Goal: Find specific page/section: Find specific page/section

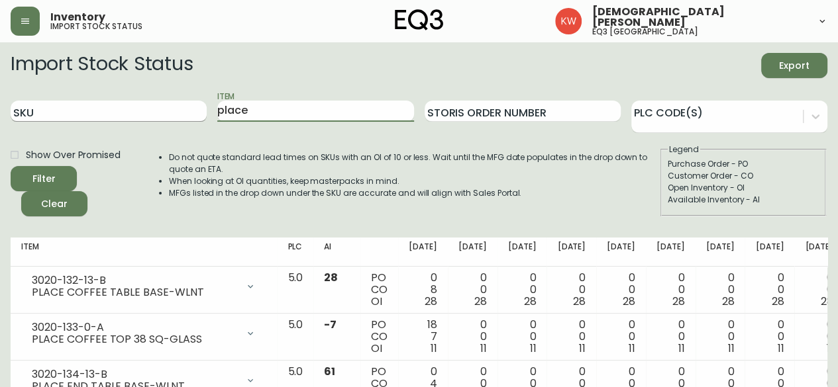
drag, startPoint x: 266, startPoint y: 111, endPoint x: 193, endPoint y: 121, distance: 72.8
click at [193, 121] on div "SKU Item place Storis Order Number PLC Code(s)" at bounding box center [419, 111] width 816 height 43
click at [11, 166] on button "Filter" at bounding box center [44, 178] width 66 height 25
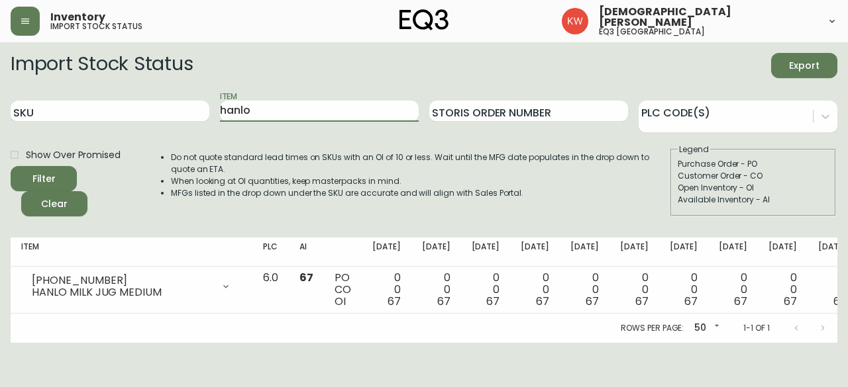
drag, startPoint x: 321, startPoint y: 112, endPoint x: 186, endPoint y: 122, distance: 135.5
click at [186, 122] on div "SKU Item hanlo Storis Order Number PLC Code(s)" at bounding box center [424, 111] width 826 height 43
click at [11, 166] on button "Filter" at bounding box center [44, 178] width 66 height 25
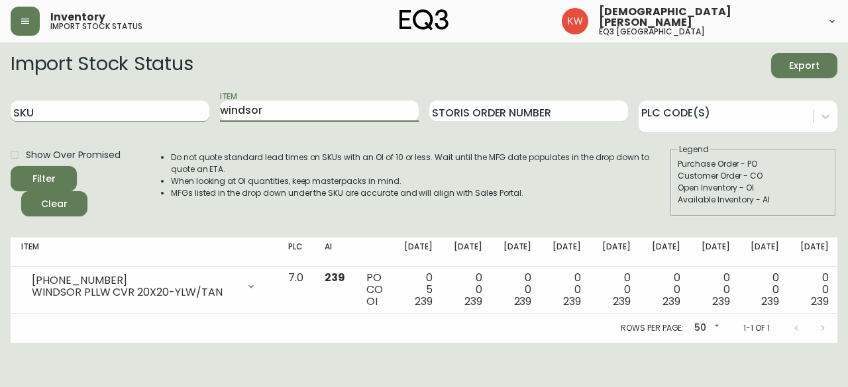
drag, startPoint x: 311, startPoint y: 107, endPoint x: 177, endPoint y: 109, distance: 134.4
click at [177, 109] on div "SKU Item windsor Storis Order Number PLC Code(s)" at bounding box center [424, 111] width 826 height 43
click at [11, 166] on button "Filter" at bounding box center [44, 178] width 66 height 25
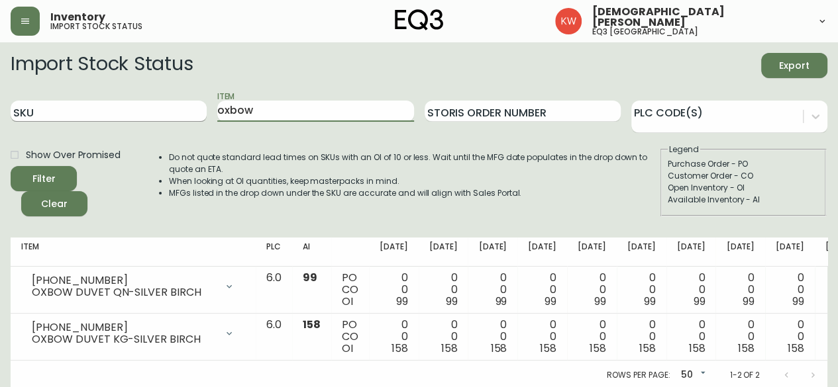
drag, startPoint x: 234, startPoint y: 108, endPoint x: 150, endPoint y: 107, distance: 84.8
click at [150, 107] on div "SKU Item oxbow Storis Order Number PLC Code(s)" at bounding box center [419, 111] width 816 height 43
click at [11, 166] on button "Filter" at bounding box center [44, 178] width 66 height 25
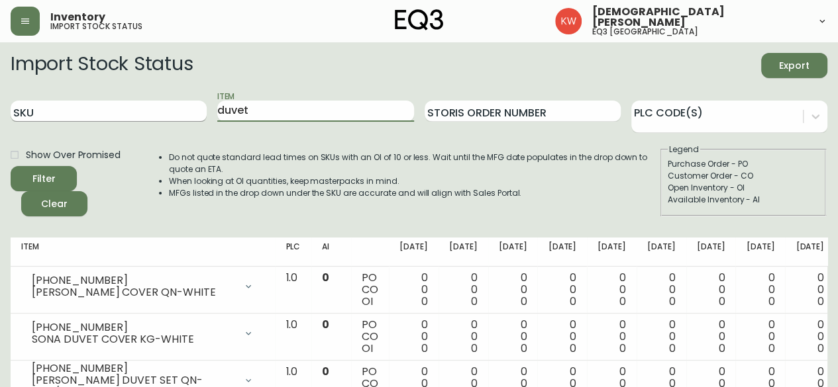
drag, startPoint x: 258, startPoint y: 112, endPoint x: 175, endPoint y: 120, distance: 83.1
click at [175, 120] on div "SKU Item duvet Storis Order Number PLC Code(s)" at bounding box center [419, 111] width 816 height 43
click at [11, 166] on button "Filter" at bounding box center [44, 178] width 66 height 25
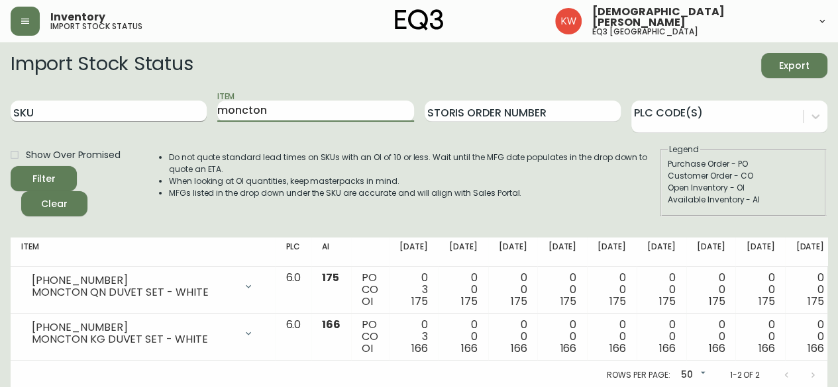
drag, startPoint x: 271, startPoint y: 108, endPoint x: 159, endPoint y: 104, distance: 112.6
click at [159, 104] on div "SKU Item moncton Storis Order Number PLC Code(s)" at bounding box center [419, 111] width 816 height 43
click at [11, 166] on button "Filter" at bounding box center [44, 178] width 66 height 25
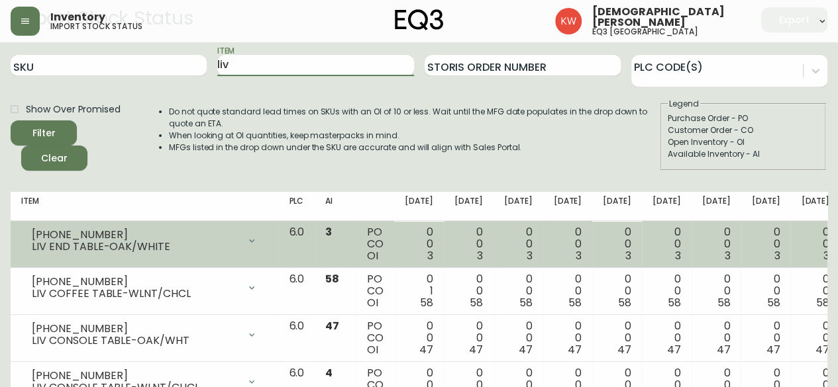
scroll to position [66, 0]
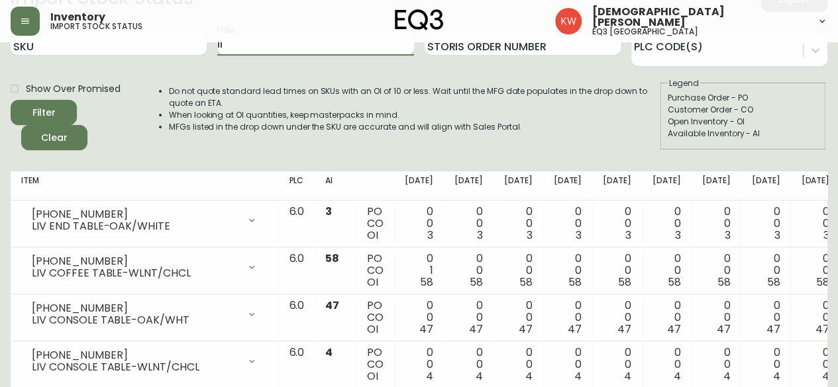
type input "l"
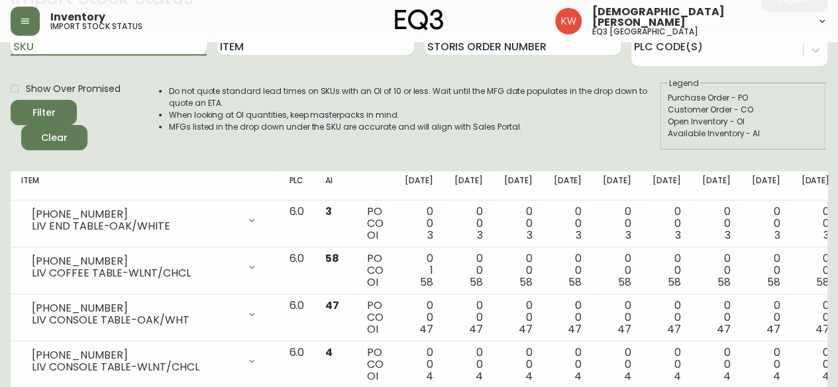
click at [146, 53] on input "SKU" at bounding box center [109, 44] width 196 height 21
paste input "3020-618-8"
type input "3020-618-8"
click at [11, 100] on button "Filter" at bounding box center [44, 112] width 66 height 25
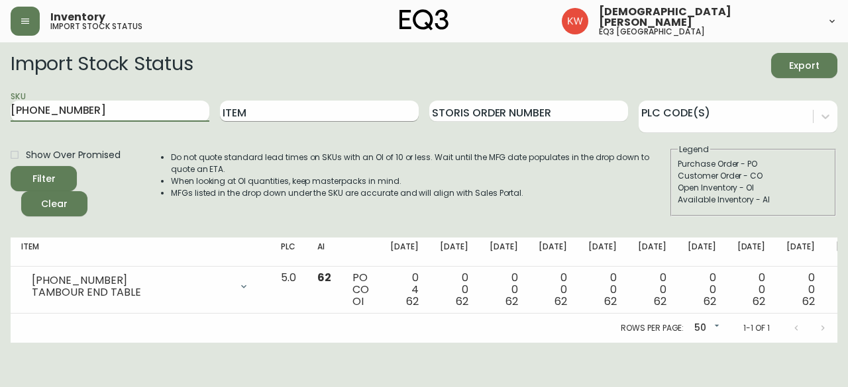
click at [283, 107] on input "Item" at bounding box center [319, 111] width 199 height 21
type input "watch"
click at [11, 166] on button "Filter" at bounding box center [44, 178] width 66 height 25
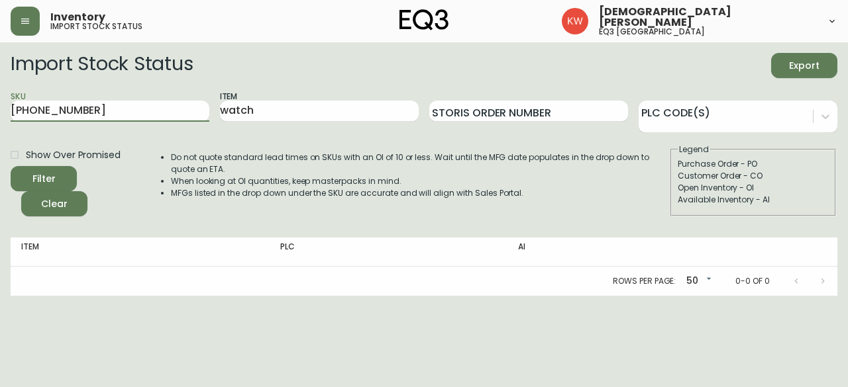
drag, startPoint x: 58, startPoint y: 104, endPoint x: -29, endPoint y: 101, distance: 86.8
click at [0, 101] on html "Inventory import stock status Kristen White eq3 calgary Import Stock Status Exp…" at bounding box center [424, 148] width 848 height 296
type input "\"
click at [11, 166] on button "Filter" at bounding box center [44, 178] width 66 height 25
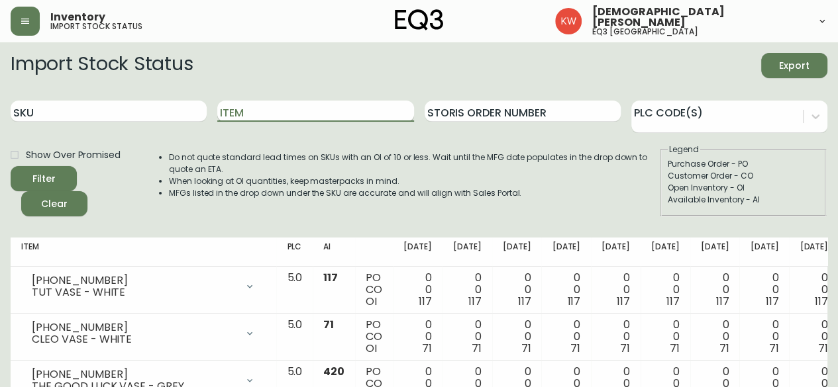
click at [260, 111] on input "Item" at bounding box center [315, 111] width 196 height 21
type input "clock"
click at [11, 166] on button "Filter" at bounding box center [44, 178] width 66 height 25
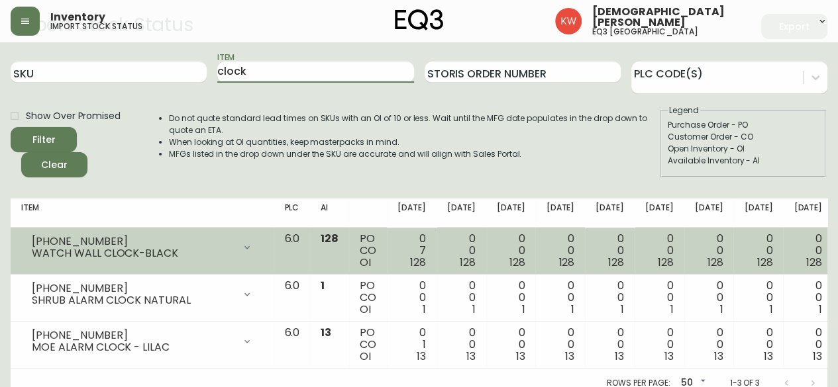
scroll to position [59, 0]
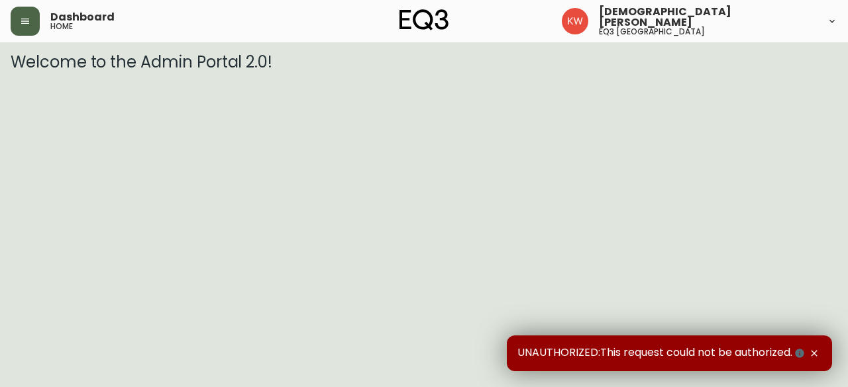
click at [27, 25] on icon "button" at bounding box center [25, 21] width 11 height 11
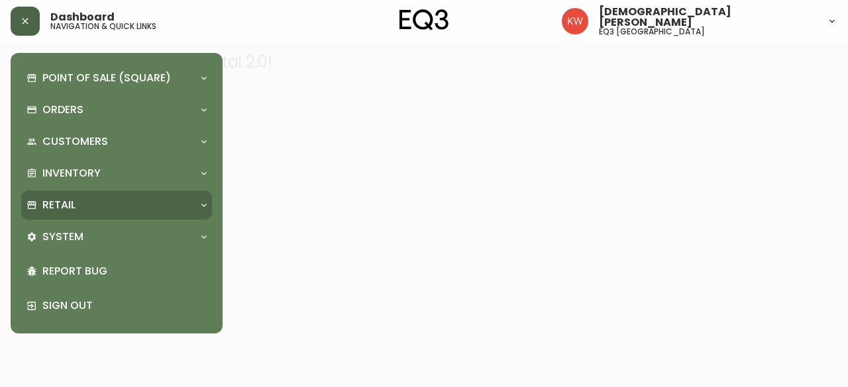
click at [163, 206] on div "Retail" at bounding box center [109, 205] width 167 height 15
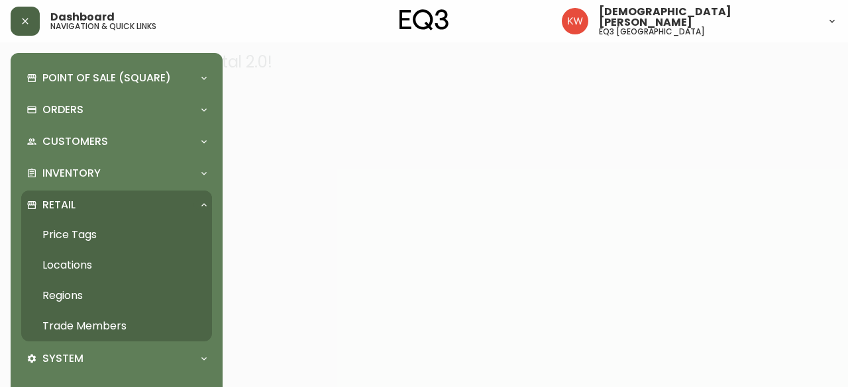
click at [103, 326] on link "Trade Members" at bounding box center [116, 326] width 191 height 30
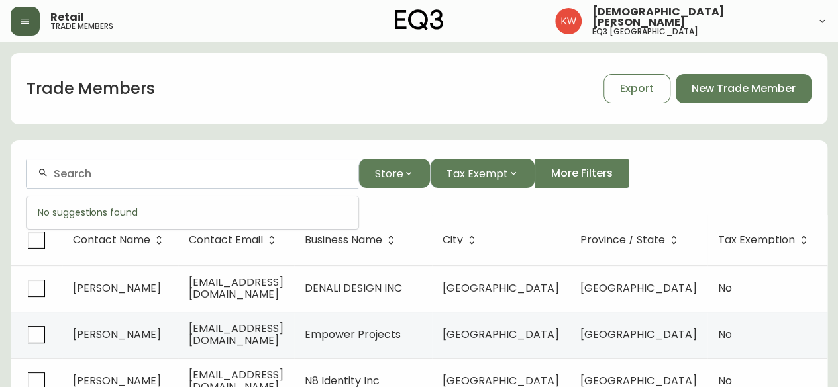
click at [258, 172] on input "text" at bounding box center [201, 174] width 294 height 13
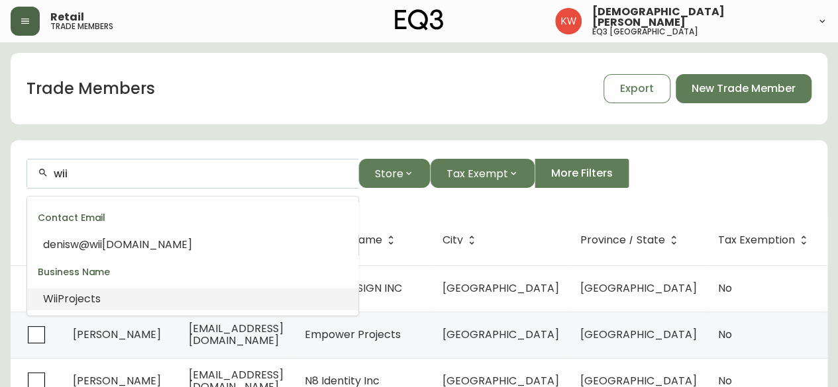
click at [112, 303] on li "Wii Projects" at bounding box center [192, 299] width 331 height 23
type input "Wii Projects"
